Goal: Task Accomplishment & Management: Use online tool/utility

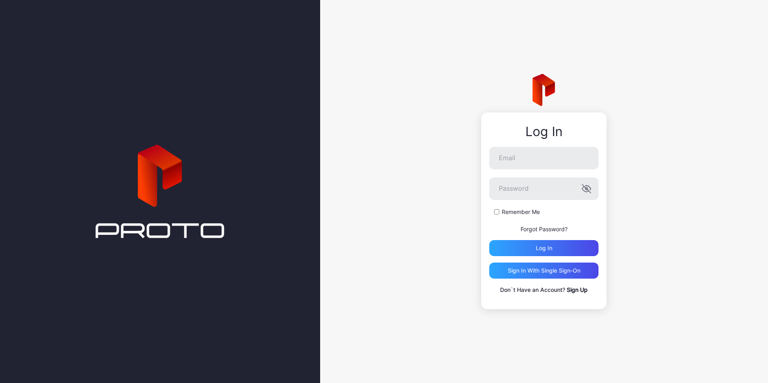
type input "**********"
click at [489, 240] on button "Log in" at bounding box center [543, 248] width 109 height 16
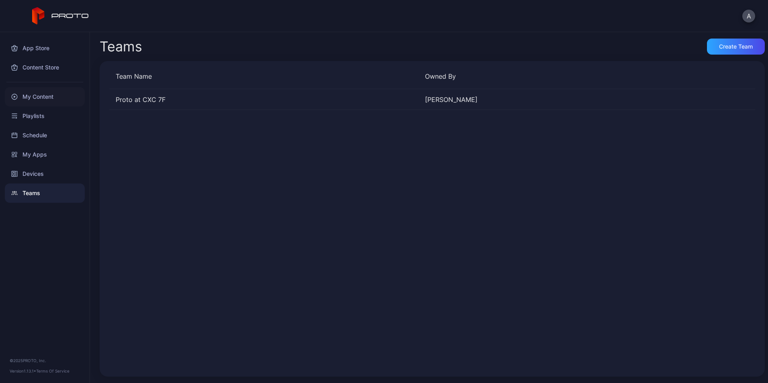
click at [36, 100] on div "My Content" at bounding box center [45, 96] width 80 height 19
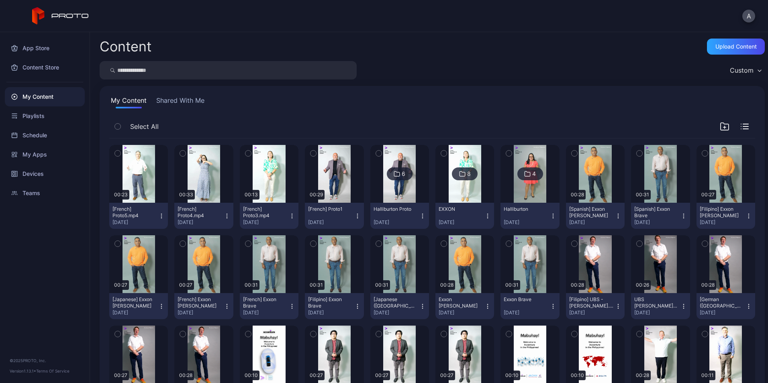
click at [383, 190] on img at bounding box center [399, 174] width 33 height 58
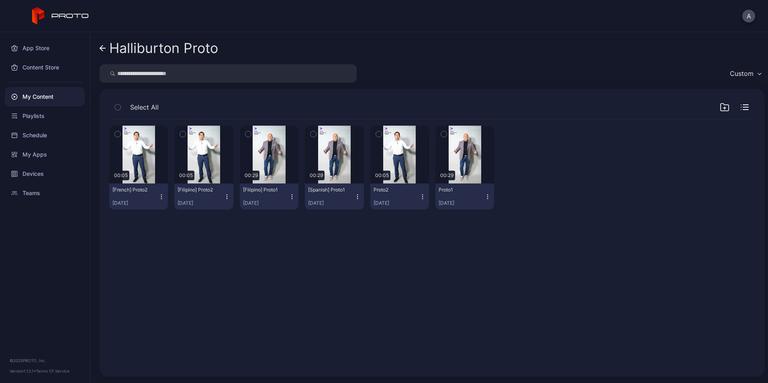
click at [484, 196] on icon "button" at bounding box center [487, 197] width 6 height 6
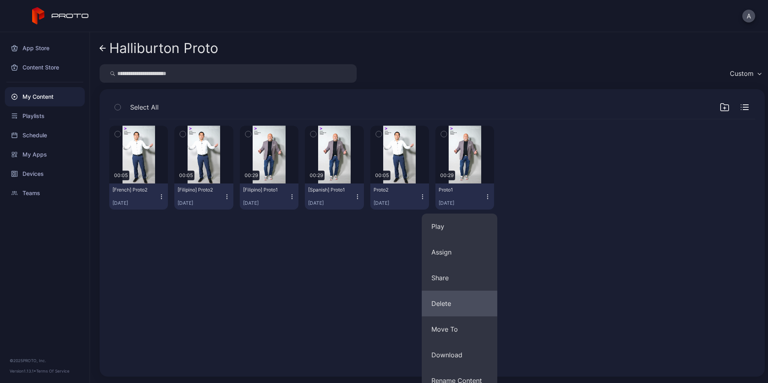
scroll to position [62, 0]
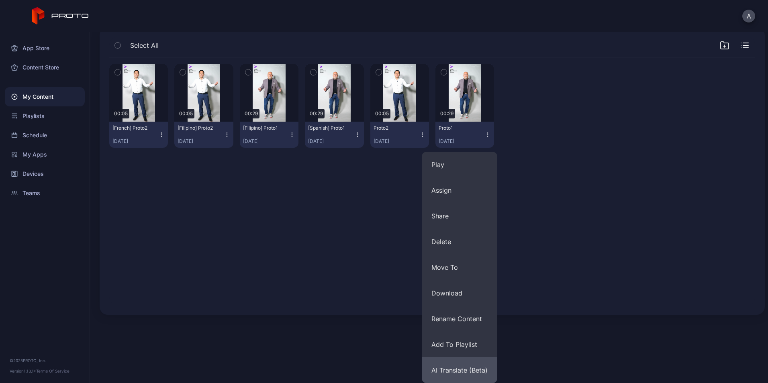
click at [463, 364] on button "AI Translate (Beta)" at bounding box center [459, 370] width 75 height 26
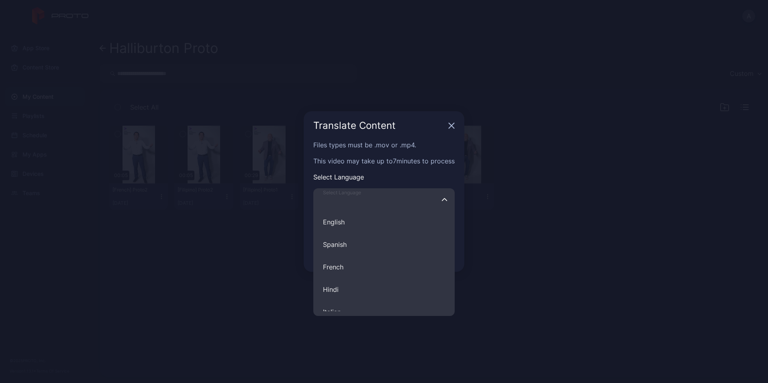
click at [386, 196] on input "Select Language English Spanish French Hindi Italian German Polish Portuguese C…" at bounding box center [383, 199] width 141 height 22
click at [361, 232] on button "Portuguese" at bounding box center [383, 230] width 141 height 22
type input "**********"
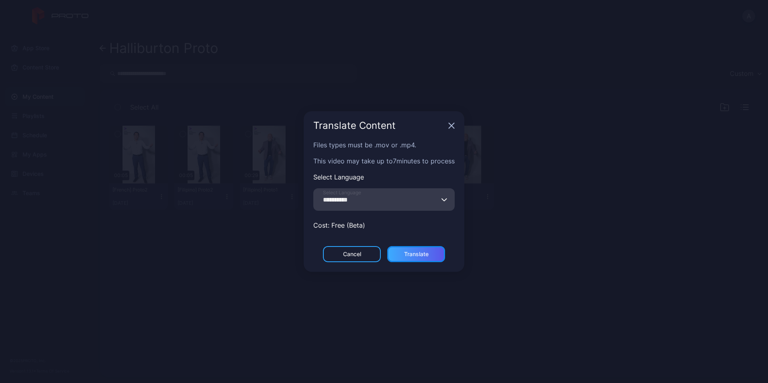
click at [436, 251] on div "Translate" at bounding box center [416, 254] width 58 height 16
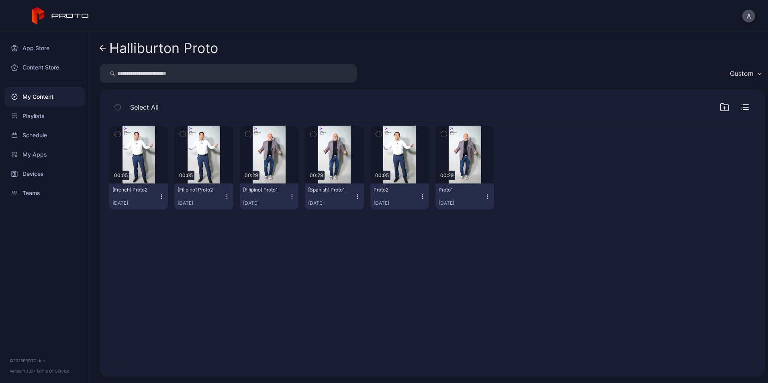
click at [422, 195] on icon "button" at bounding box center [422, 194] width 0 height 0
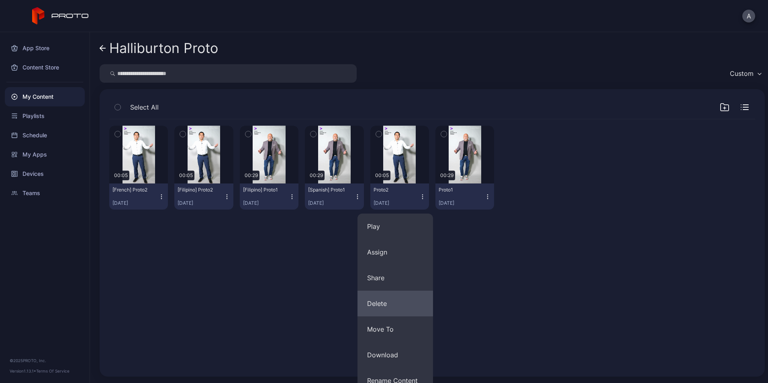
scroll to position [62, 0]
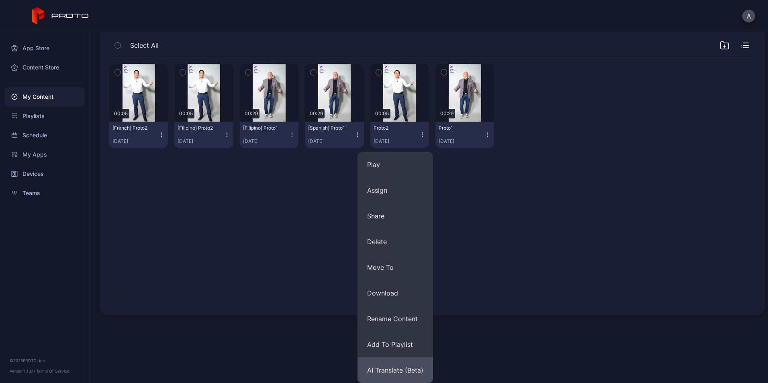
click at [390, 364] on button "AI Translate (Beta)" at bounding box center [394, 370] width 75 height 26
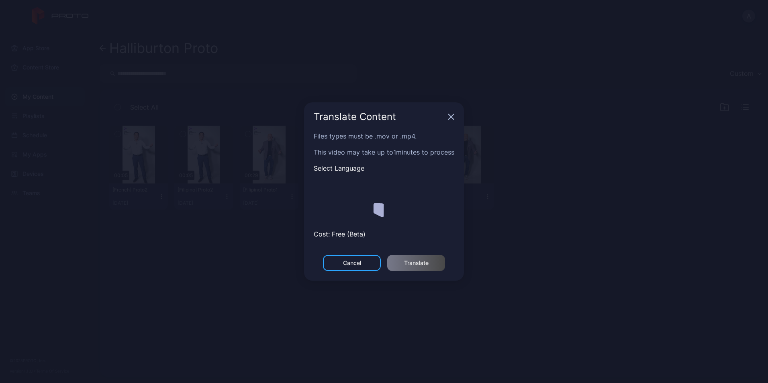
scroll to position [0, 0]
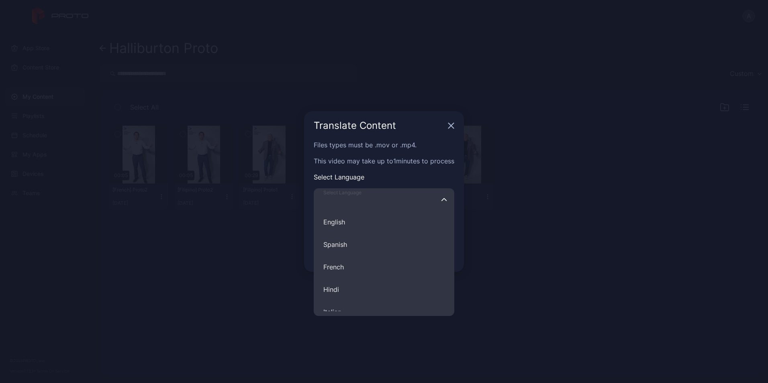
click at [397, 204] on input "Select Language English Spanish French Hindi Italian German Polish Portuguese C…" at bounding box center [384, 199] width 141 height 22
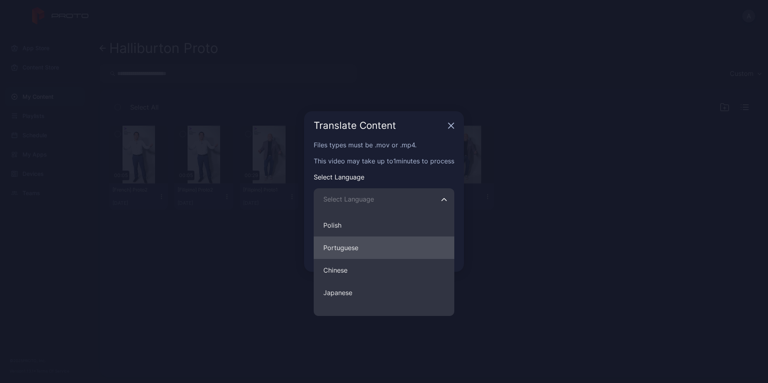
click at [368, 247] on button "Portuguese" at bounding box center [384, 247] width 141 height 22
type input "**********"
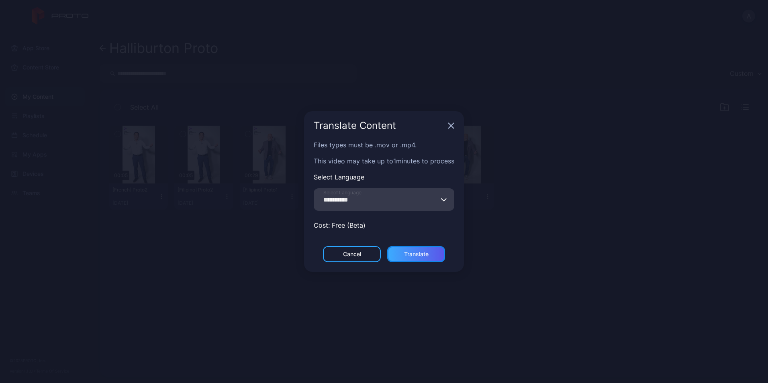
click at [433, 248] on div "Translate" at bounding box center [416, 254] width 58 height 16
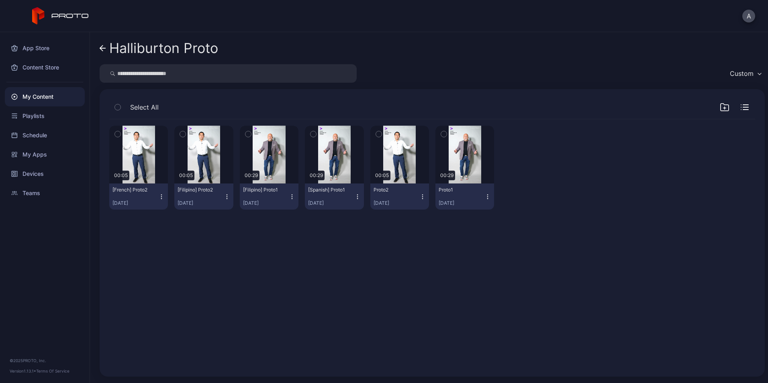
click at [485, 194] on icon "button" at bounding box center [487, 197] width 6 height 6
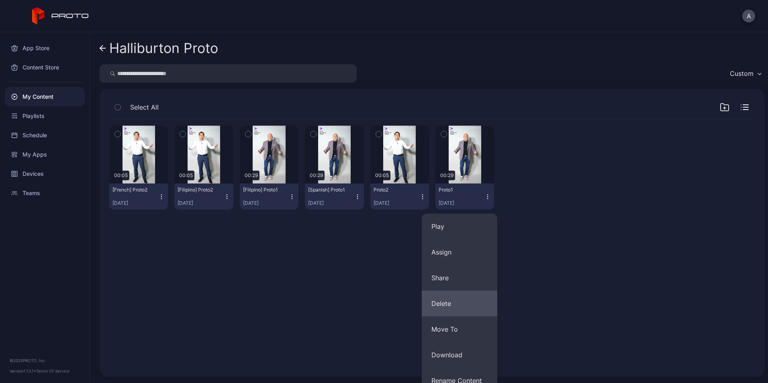
scroll to position [62, 0]
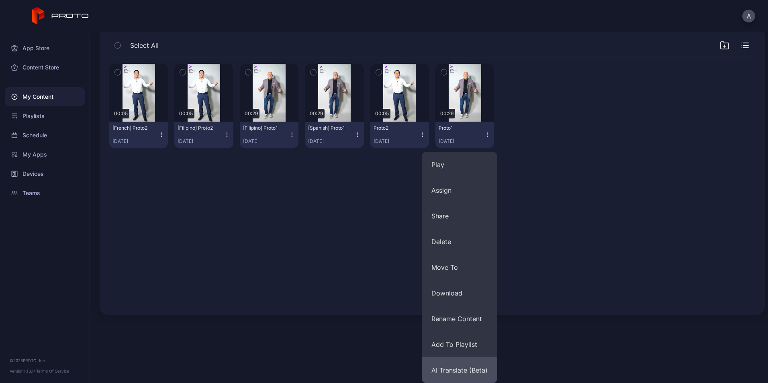
click at [466, 366] on button "AI Translate (Beta)" at bounding box center [459, 370] width 75 height 26
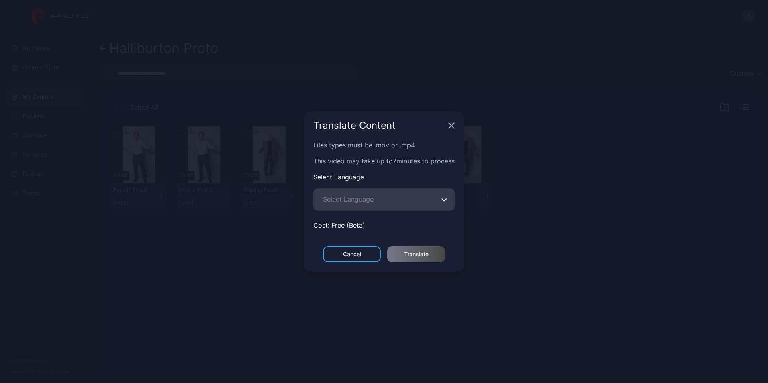
click at [371, 203] on span "Select Language" at bounding box center [348, 199] width 51 height 10
click at [371, 203] on input "Select Language" at bounding box center [383, 199] width 141 height 22
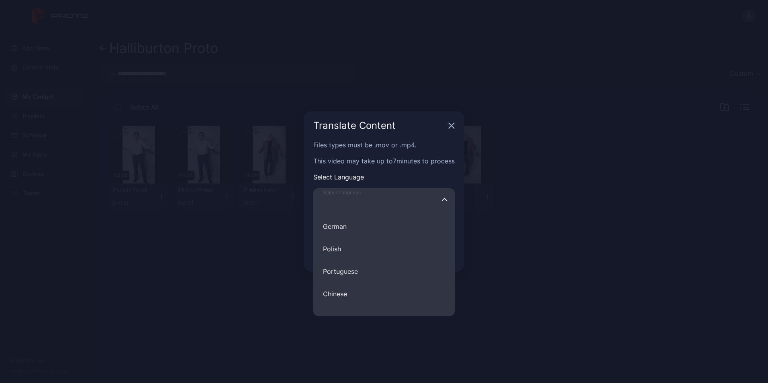
scroll to position [108, 0]
click at [354, 284] on button "Chinese" at bounding box center [383, 293] width 141 height 22
type input "*******"
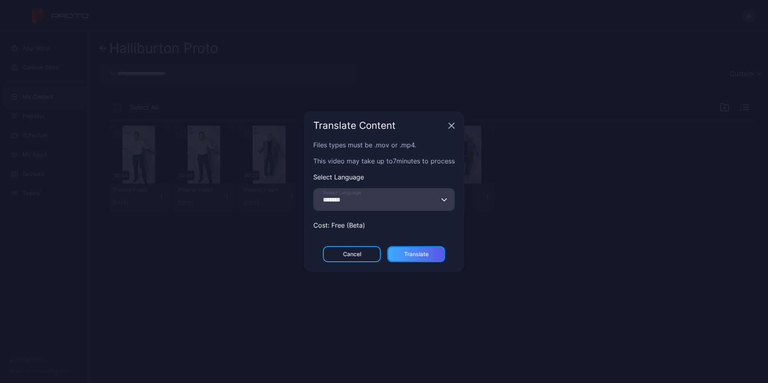
click at [414, 252] on div "Translate" at bounding box center [416, 254] width 24 height 6
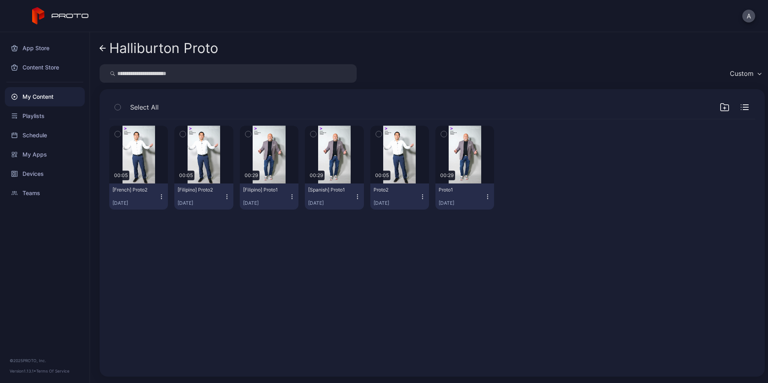
click at [420, 195] on icon "button" at bounding box center [422, 197] width 6 height 6
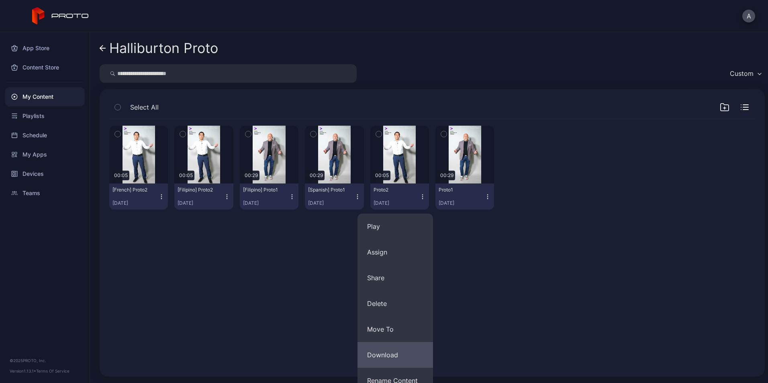
scroll to position [62, 0]
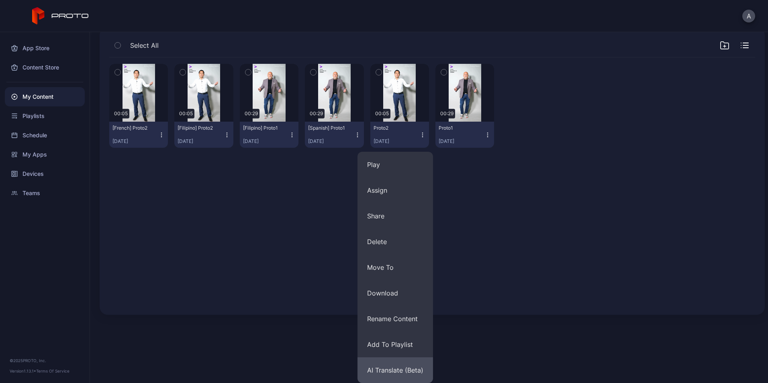
click at [384, 367] on button "AI Translate (Beta)" at bounding box center [394, 370] width 75 height 26
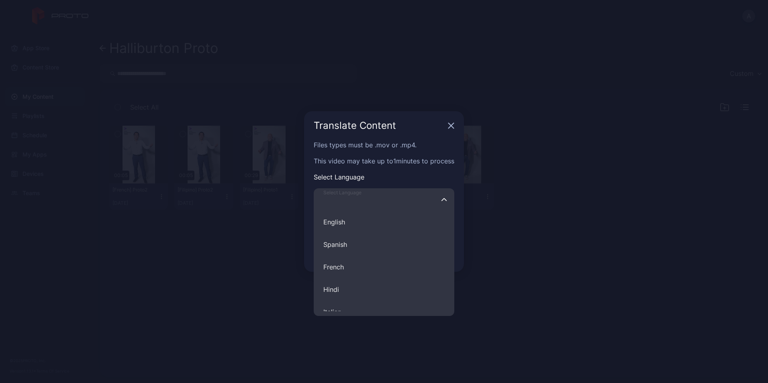
click at [371, 192] on input "Select Language English Spanish French Hindi Italian German Polish Portuguese C…" at bounding box center [384, 199] width 141 height 22
click at [385, 283] on button "Chinese" at bounding box center [384, 287] width 141 height 22
type input "*******"
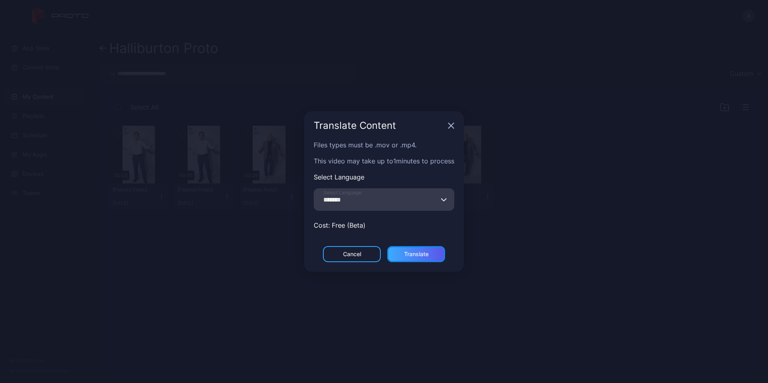
click at [420, 253] on div "Translate" at bounding box center [416, 254] width 24 height 6
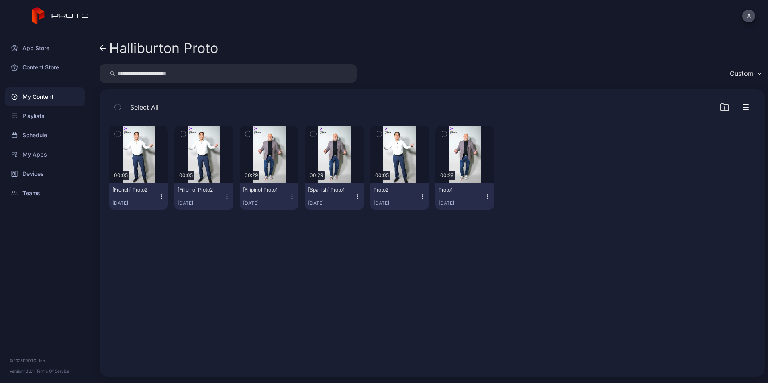
click at [101, 44] on link "Halliburton Proto" at bounding box center [159, 48] width 118 height 19
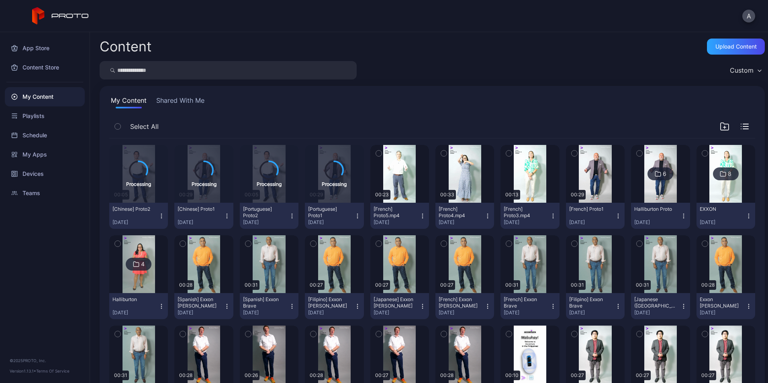
click at [376, 150] on icon "button" at bounding box center [379, 153] width 6 height 9
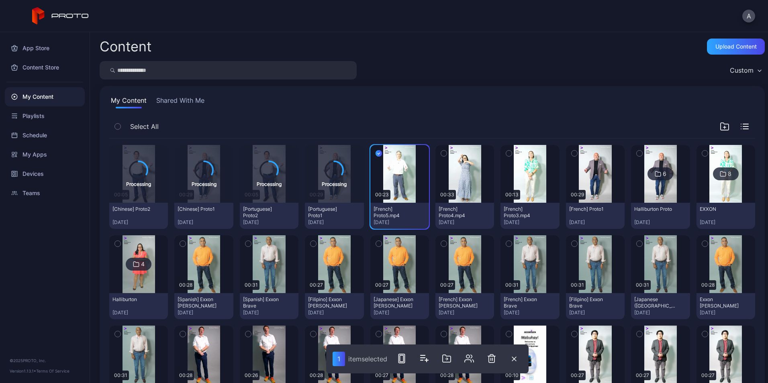
click at [441, 151] on icon "button" at bounding box center [444, 153] width 6 height 9
click at [506, 155] on icon "button" at bounding box center [509, 153] width 6 height 9
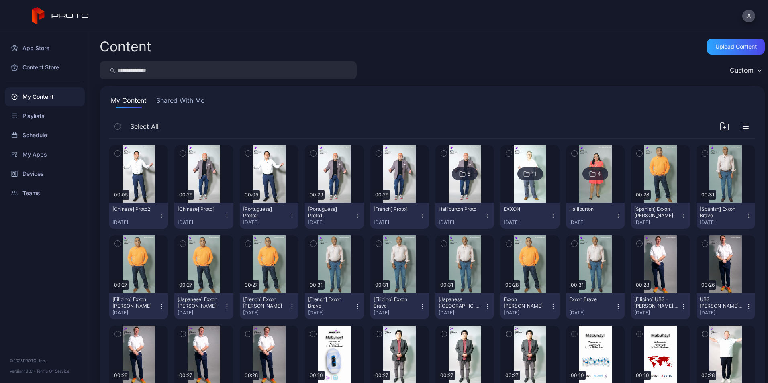
click at [376, 154] on icon "button" at bounding box center [379, 153] width 6 height 9
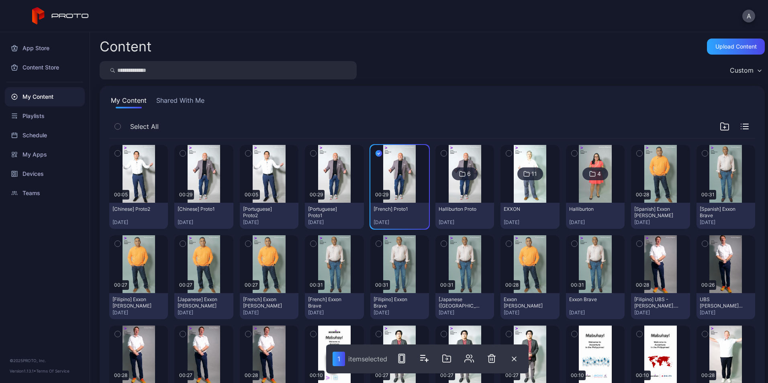
click at [307, 149] on button "button" at bounding box center [313, 153] width 17 height 17
click at [245, 151] on icon "button" at bounding box center [248, 153] width 6 height 9
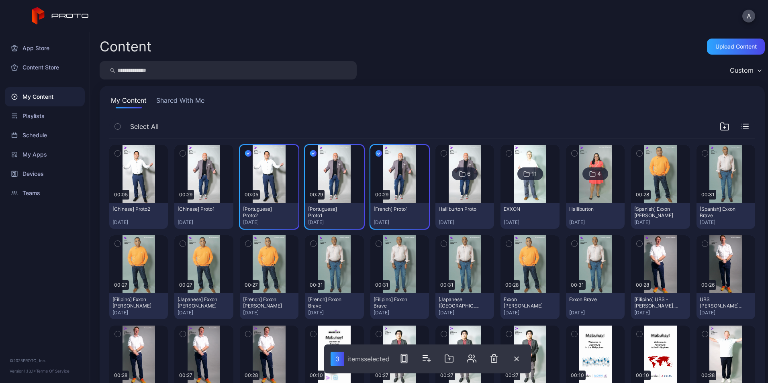
click at [181, 154] on icon "button" at bounding box center [183, 153] width 6 height 9
click at [114, 154] on div "button" at bounding box center [117, 153] width 6 height 6
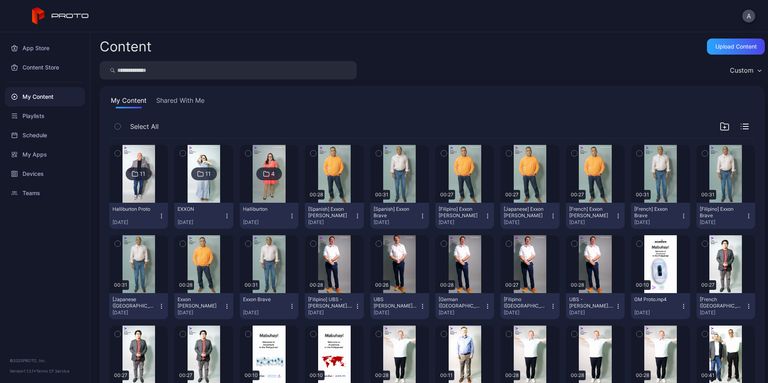
click at [116, 154] on icon "button" at bounding box center [118, 153] width 6 height 9
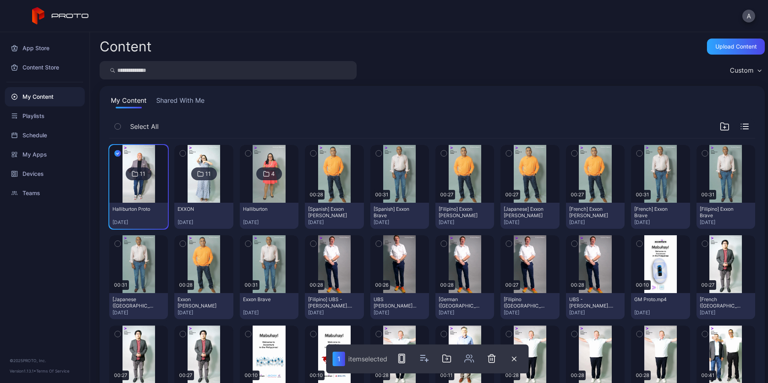
click at [185, 155] on button "button" at bounding box center [182, 153] width 17 height 17
click at [405, 360] on icon "button" at bounding box center [404, 359] width 10 height 10
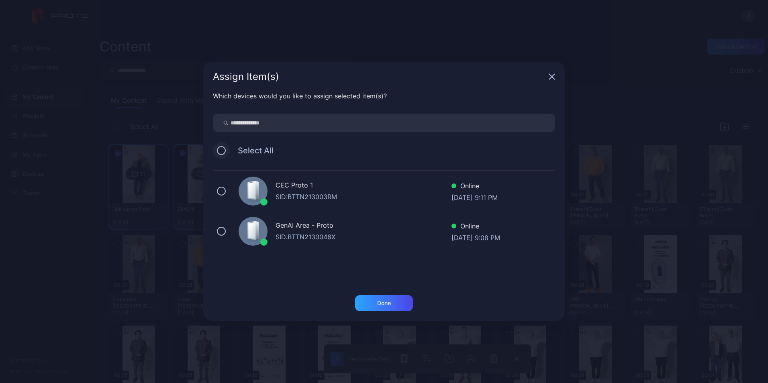
click at [222, 149] on button at bounding box center [221, 150] width 9 height 9
click at [385, 298] on div "Done" at bounding box center [384, 303] width 58 height 16
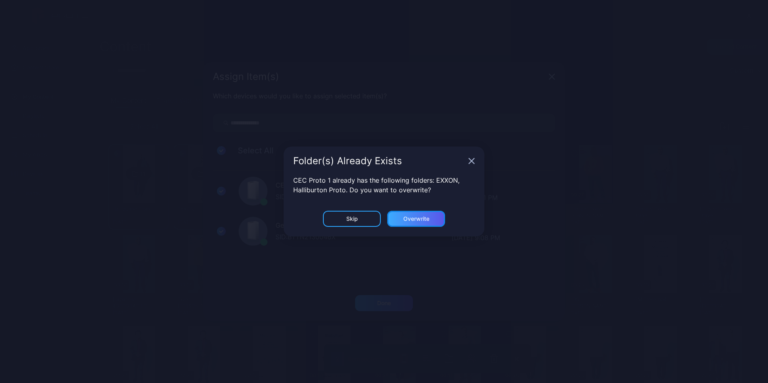
click at [418, 222] on div "Overwrite" at bounding box center [416, 219] width 26 height 6
click at [418, 222] on button "Overwrite" at bounding box center [416, 219] width 58 height 16
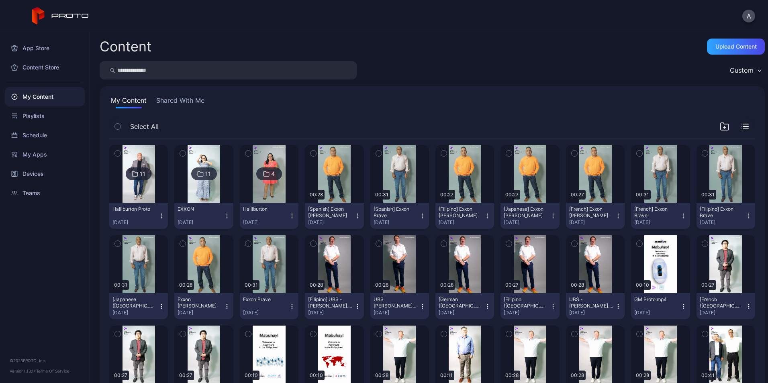
click at [418, 222] on button "[Spanish] Exxon Brave [DATE]" at bounding box center [399, 216] width 59 height 26
click at [311, 121] on div "Select All" at bounding box center [432, 128] width 646 height 20
